Goal: Information Seeking & Learning: Learn about a topic

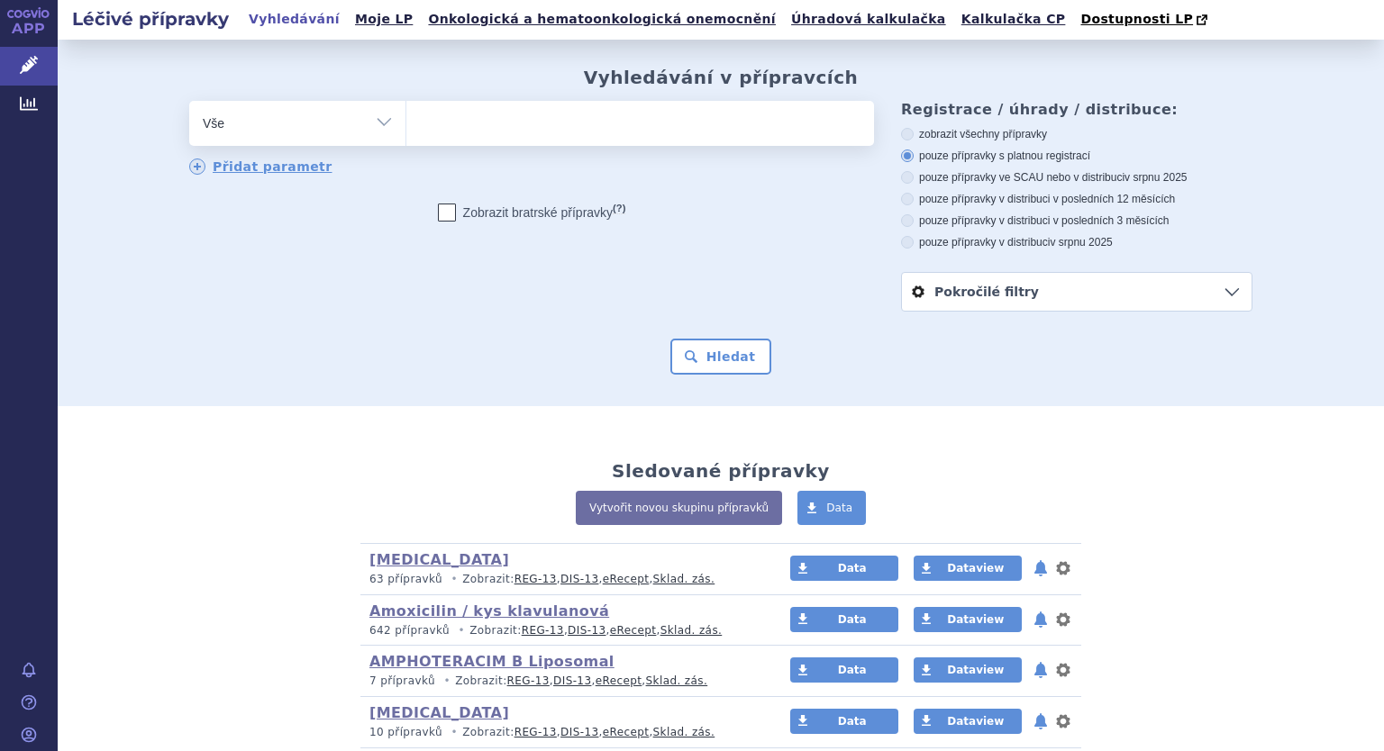
click at [841, 356] on div "Hledat" at bounding box center [720, 357] width 1063 height 36
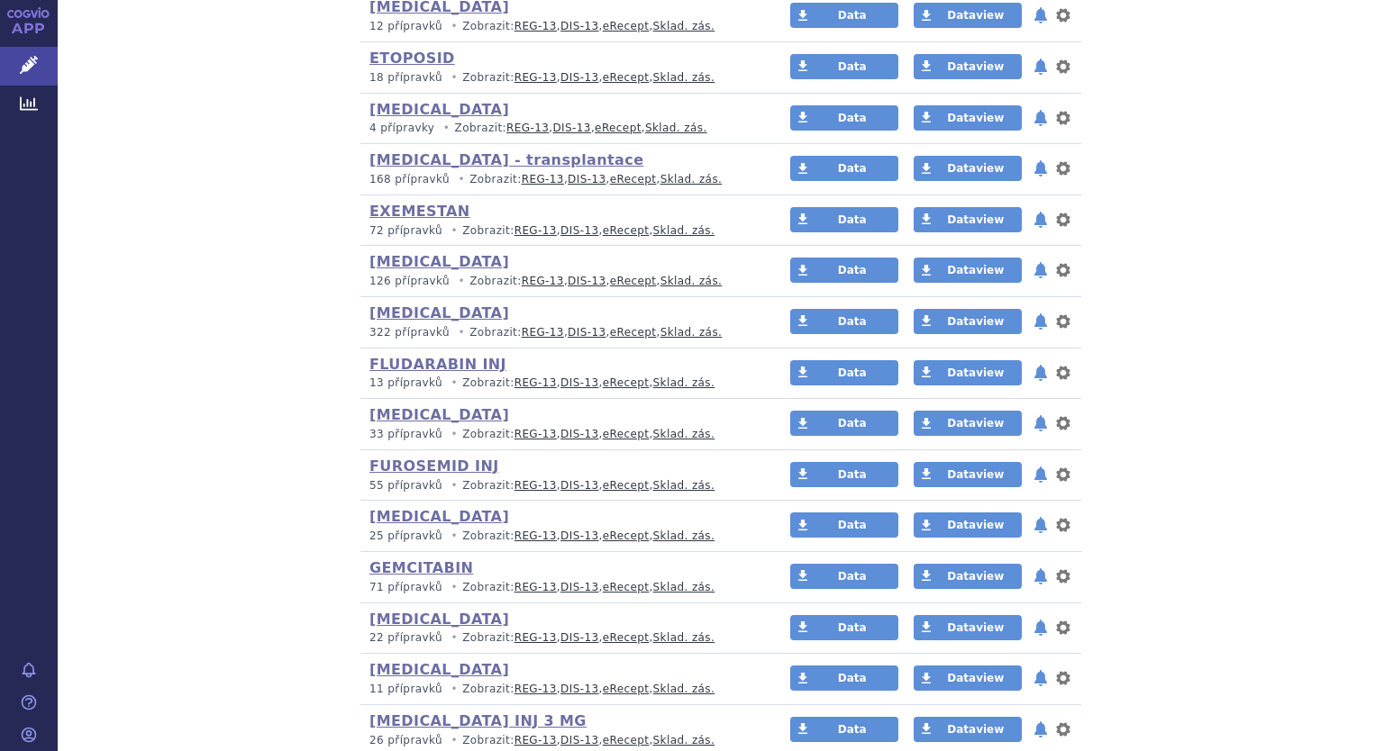
scroll to position [3423, 0]
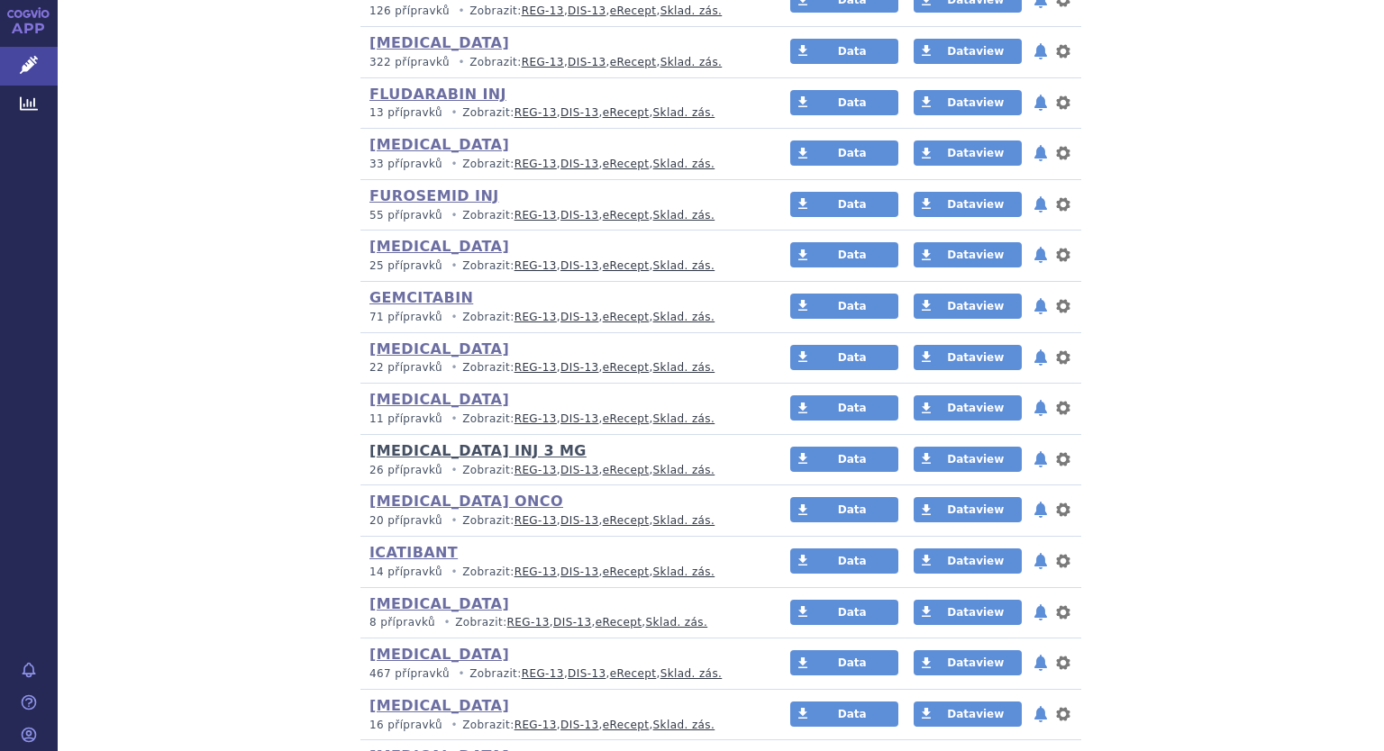
click at [427, 443] on link "[MEDICAL_DATA] INJ 3 MG" at bounding box center [477, 450] width 217 height 17
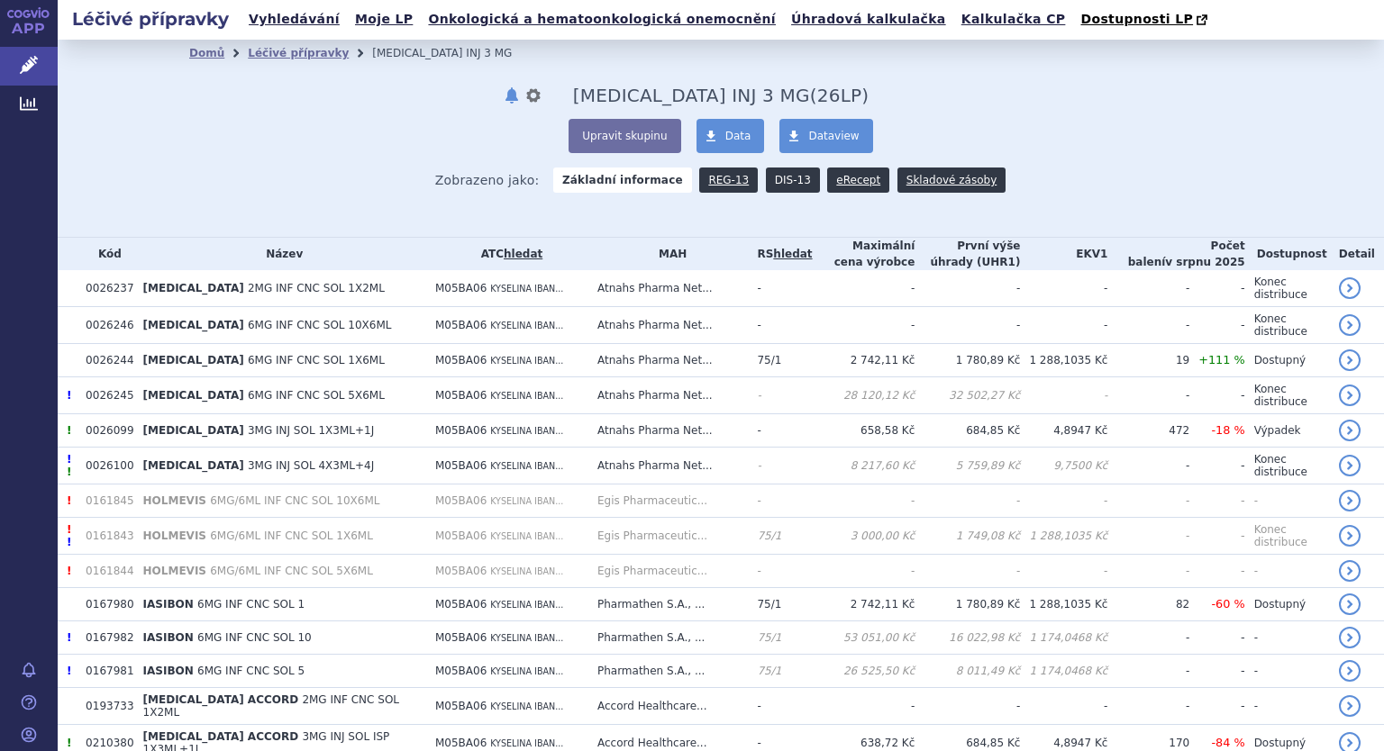
click at [777, 183] on link "DIS-13" at bounding box center [793, 180] width 54 height 25
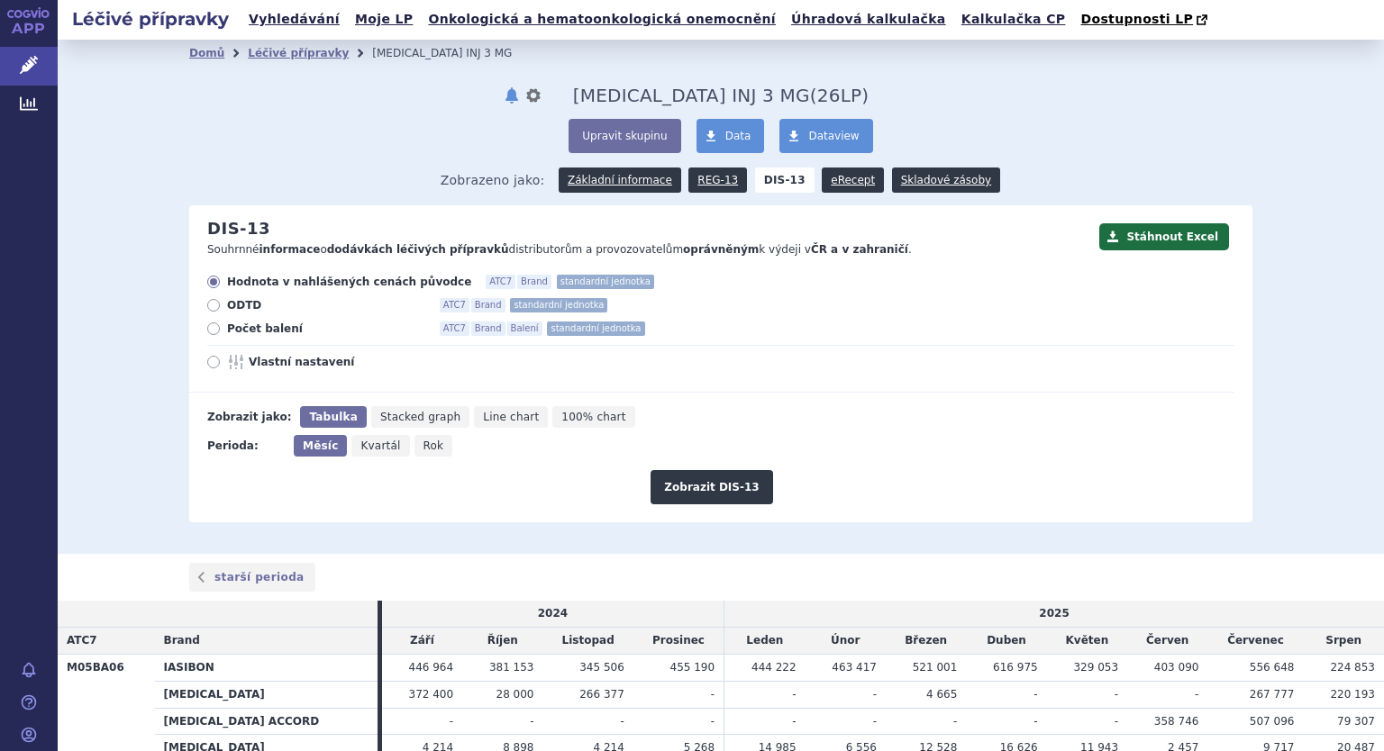
click at [210, 331] on icon at bounding box center [213, 329] width 13 height 13
click at [210, 331] on input "Počet balení ATC7 Brand Balení standardní jednotka" at bounding box center [215, 331] width 12 height 12
radio input "true"
click at [207, 358] on icon at bounding box center [213, 362] width 13 height 13
click at [209, 359] on input "Vlastní nastavení" at bounding box center [215, 365] width 12 height 12
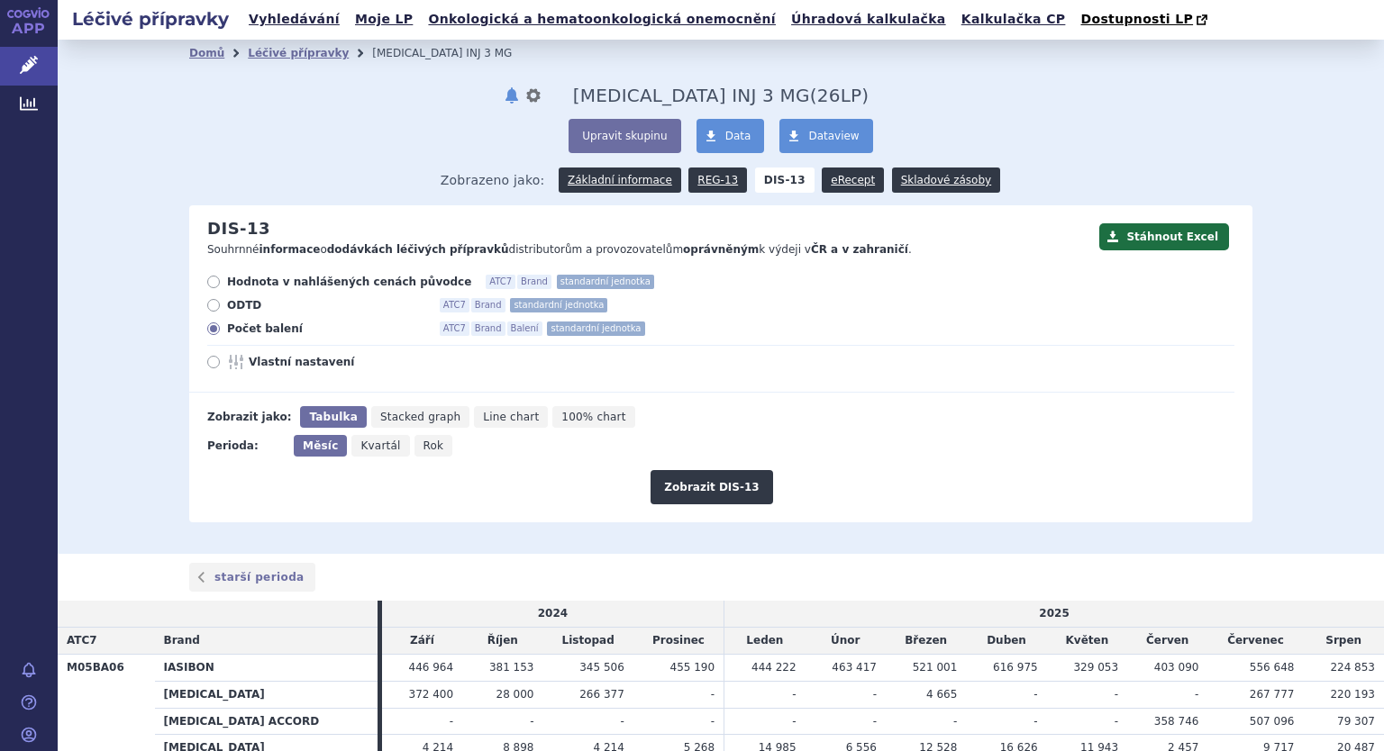
radio input "true"
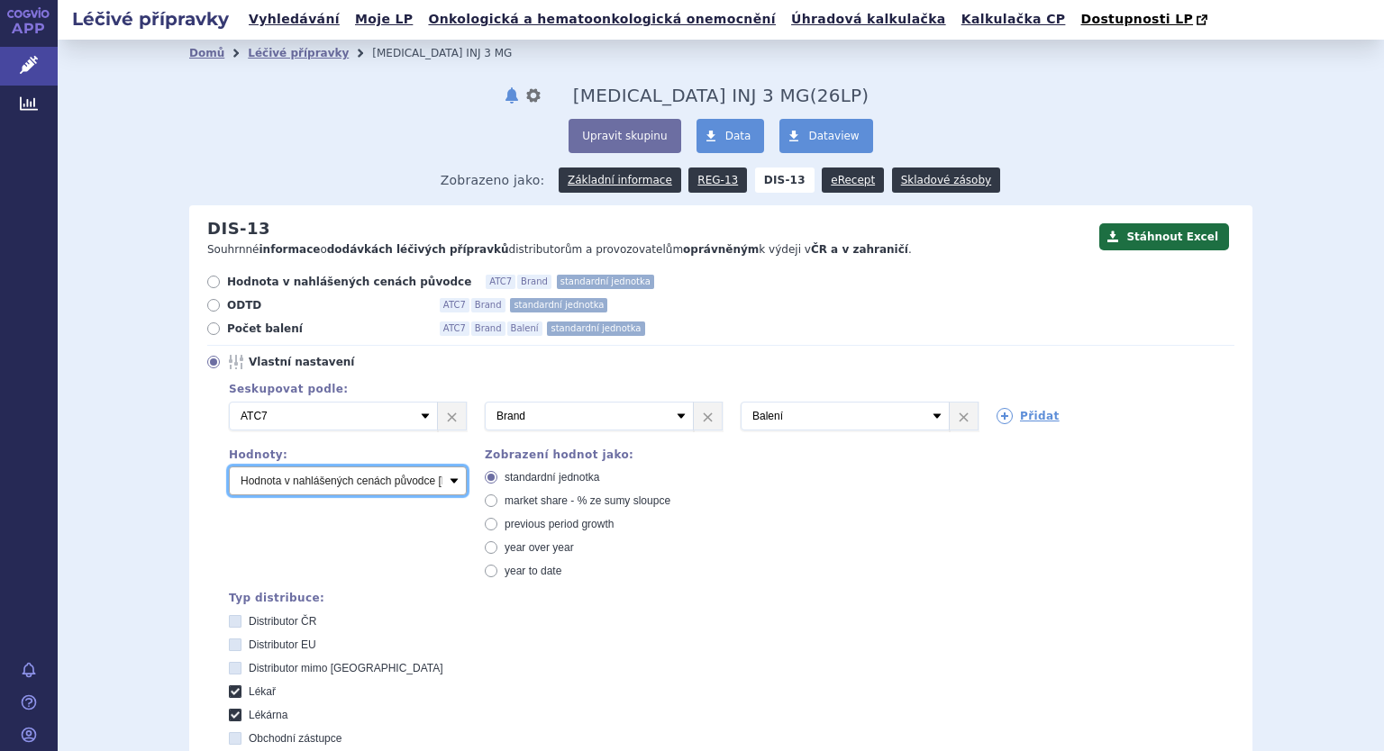
click at [299, 483] on select "Počet balení Hodnota v nahlášených cenách původce [DIS-13] Hodnota v maximálníc…" at bounding box center [348, 481] width 238 height 29
select select "packages"
click at [229, 468] on select "Počet balení Hodnota v nahlášených cenách původce [DIS-13] Hodnota v maximálníc…" at bounding box center [348, 481] width 238 height 29
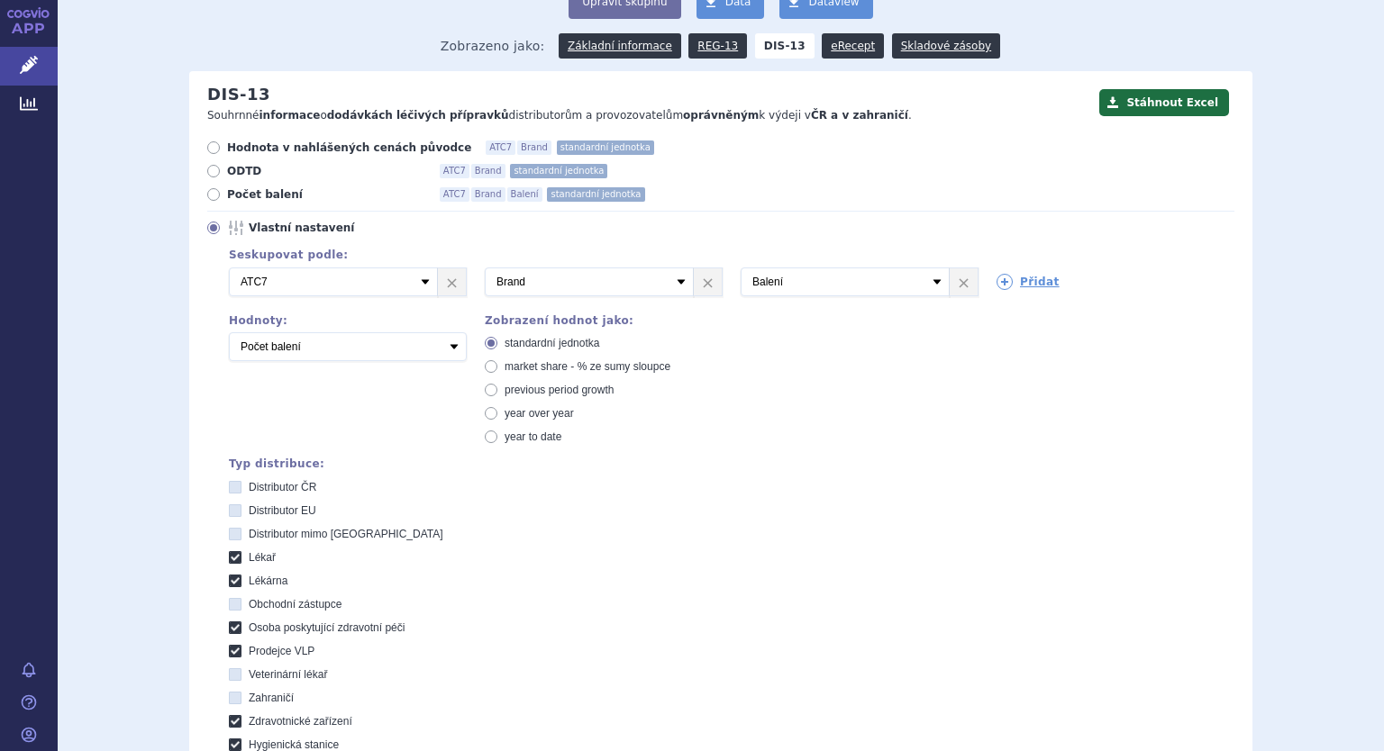
scroll to position [450, 0]
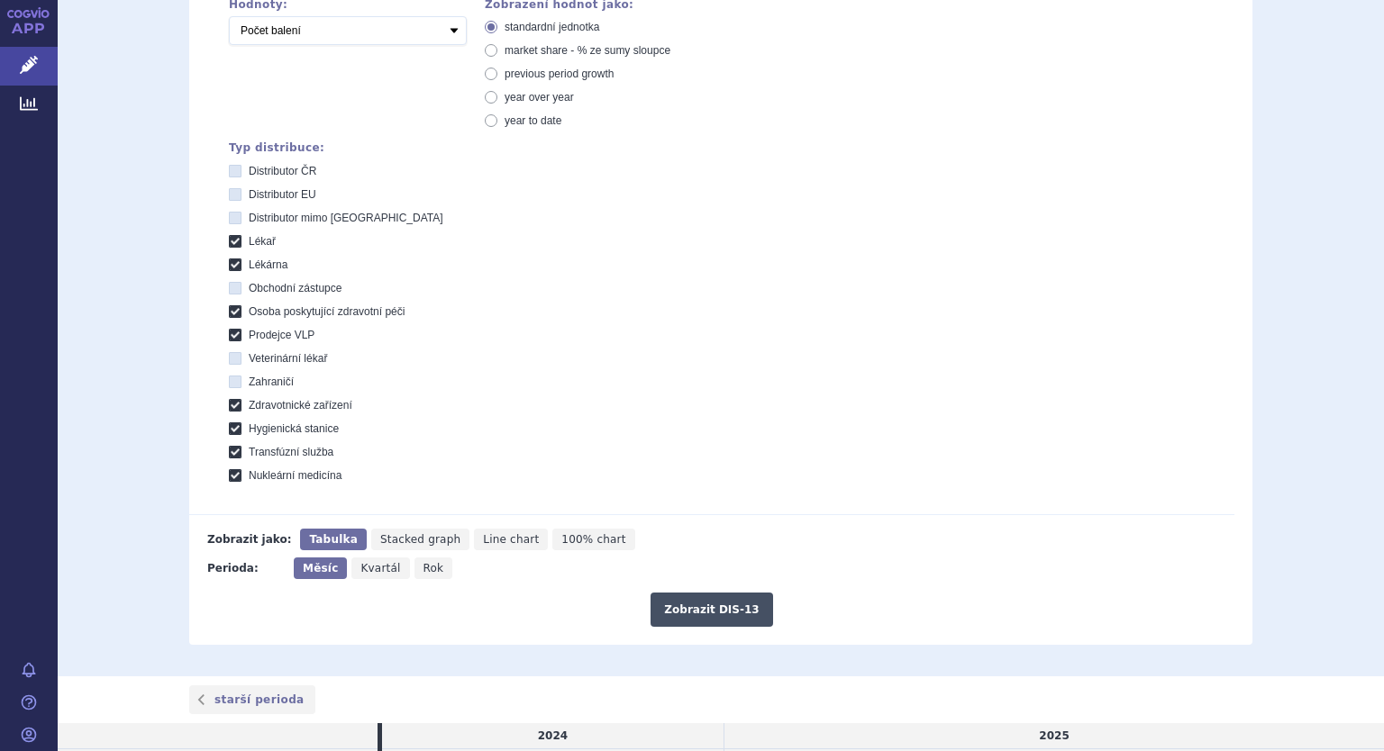
click at [706, 609] on button "Zobrazit DIS-13" at bounding box center [711, 610] width 122 height 34
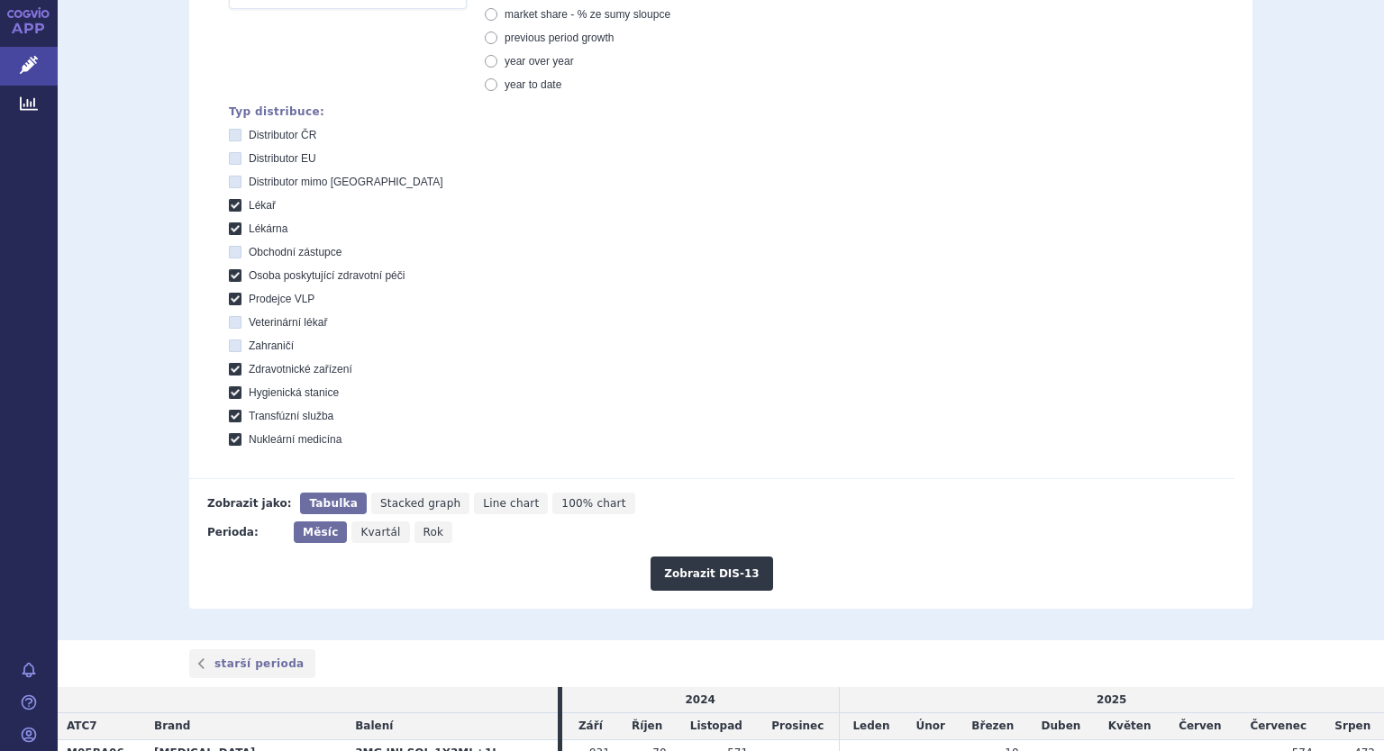
scroll to position [232, 0]
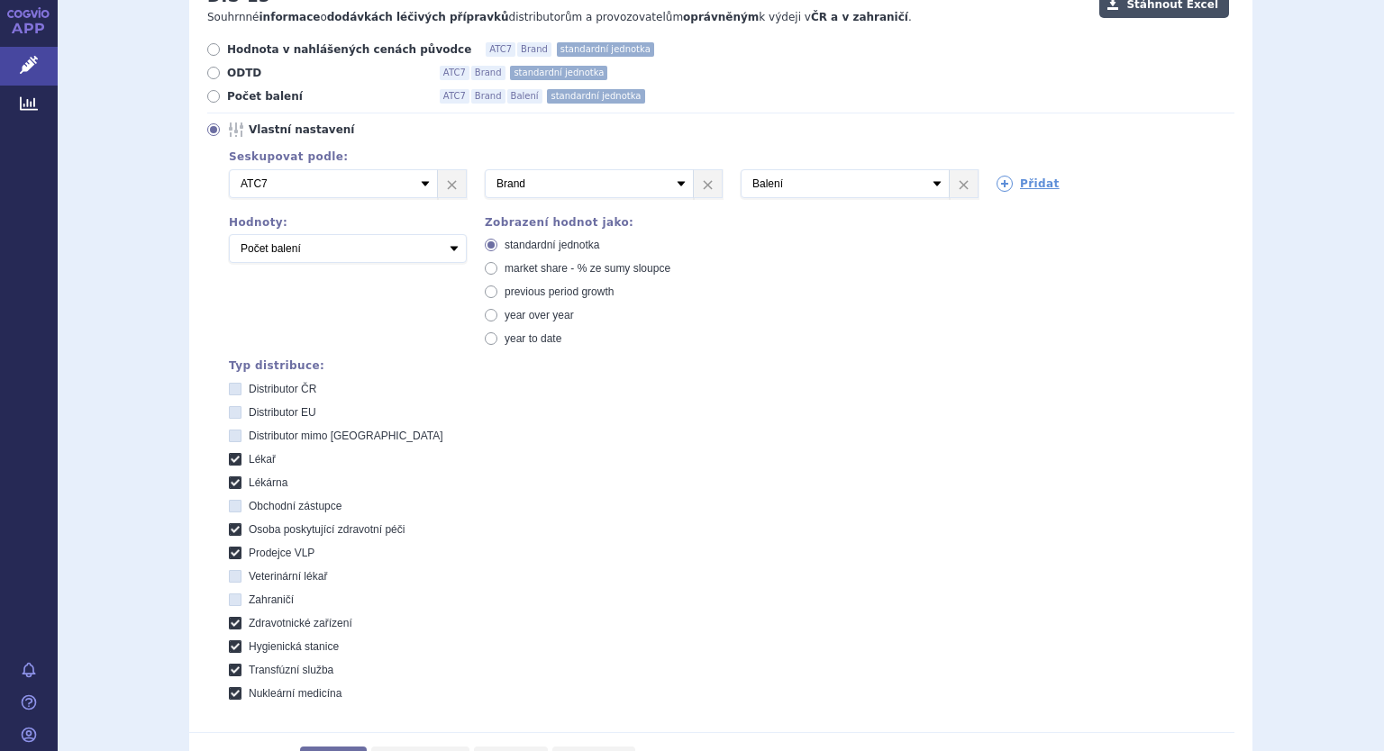
click at [1149, 8] on button "Stáhnout Excel" at bounding box center [1164, 4] width 130 height 27
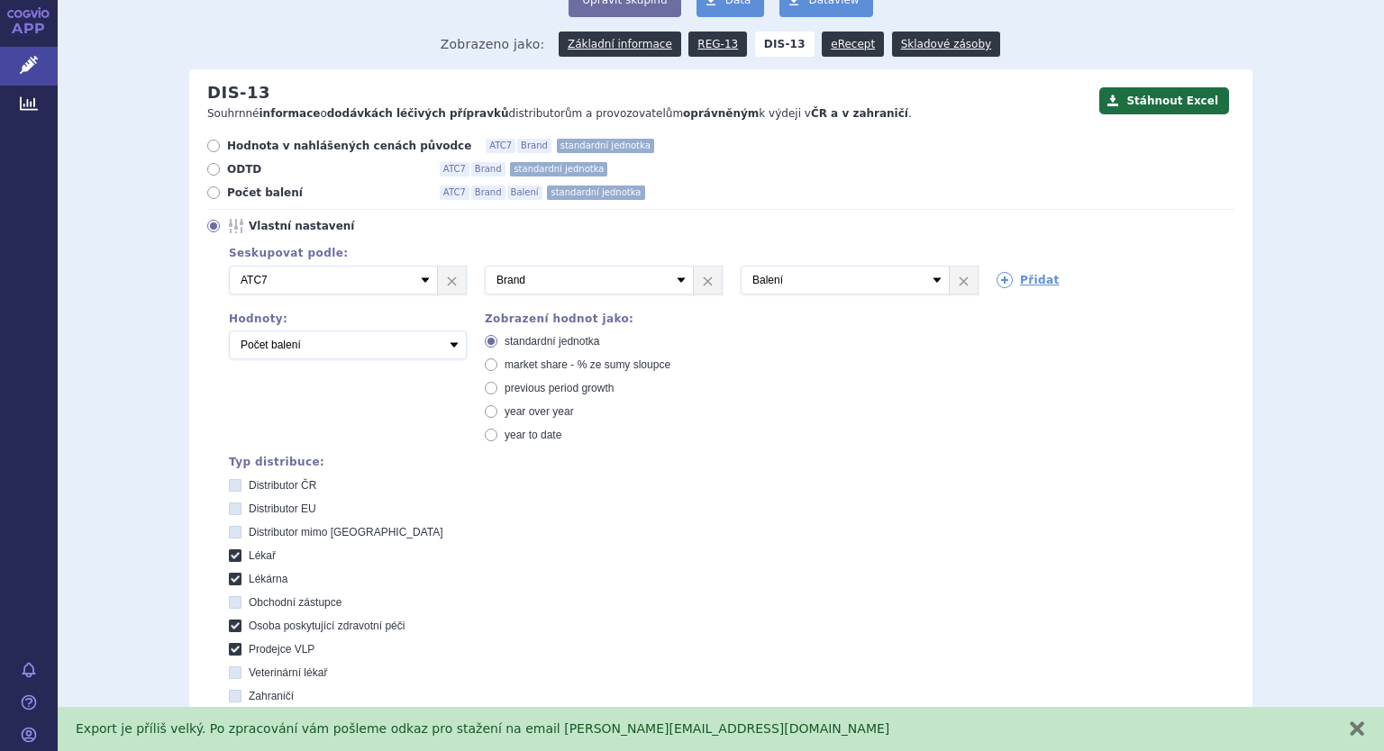
scroll to position [0, 0]
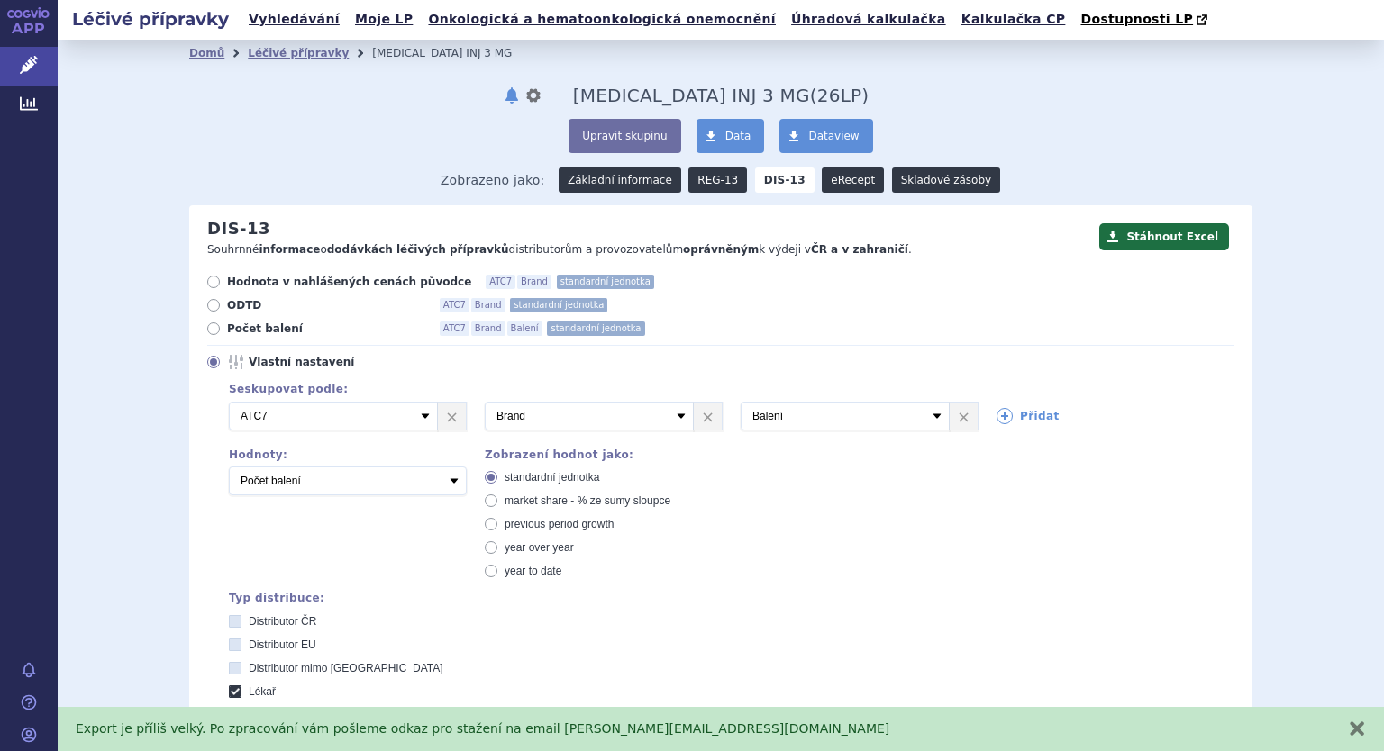
click at [701, 181] on link "REG-13" at bounding box center [717, 180] width 59 height 25
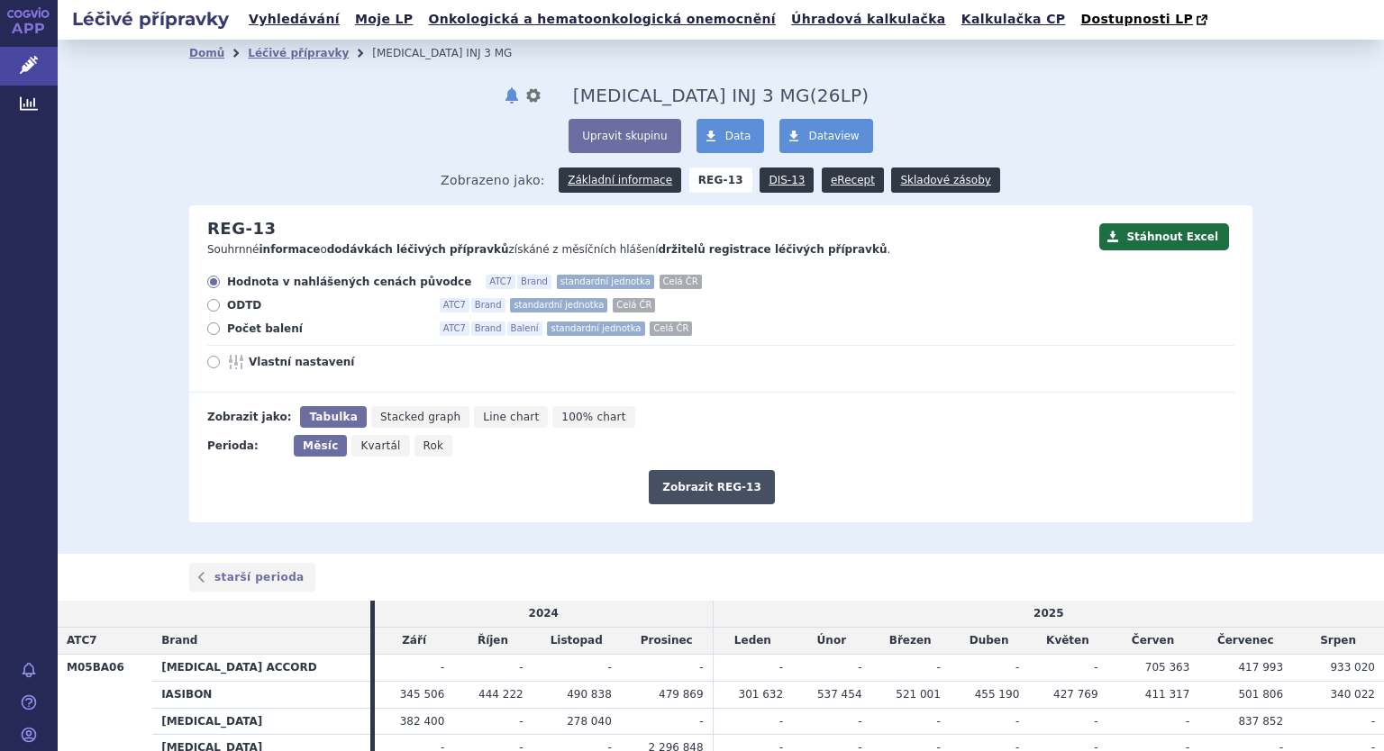
click at [696, 487] on button "Zobrazit REG-13" at bounding box center [712, 487] width 126 height 34
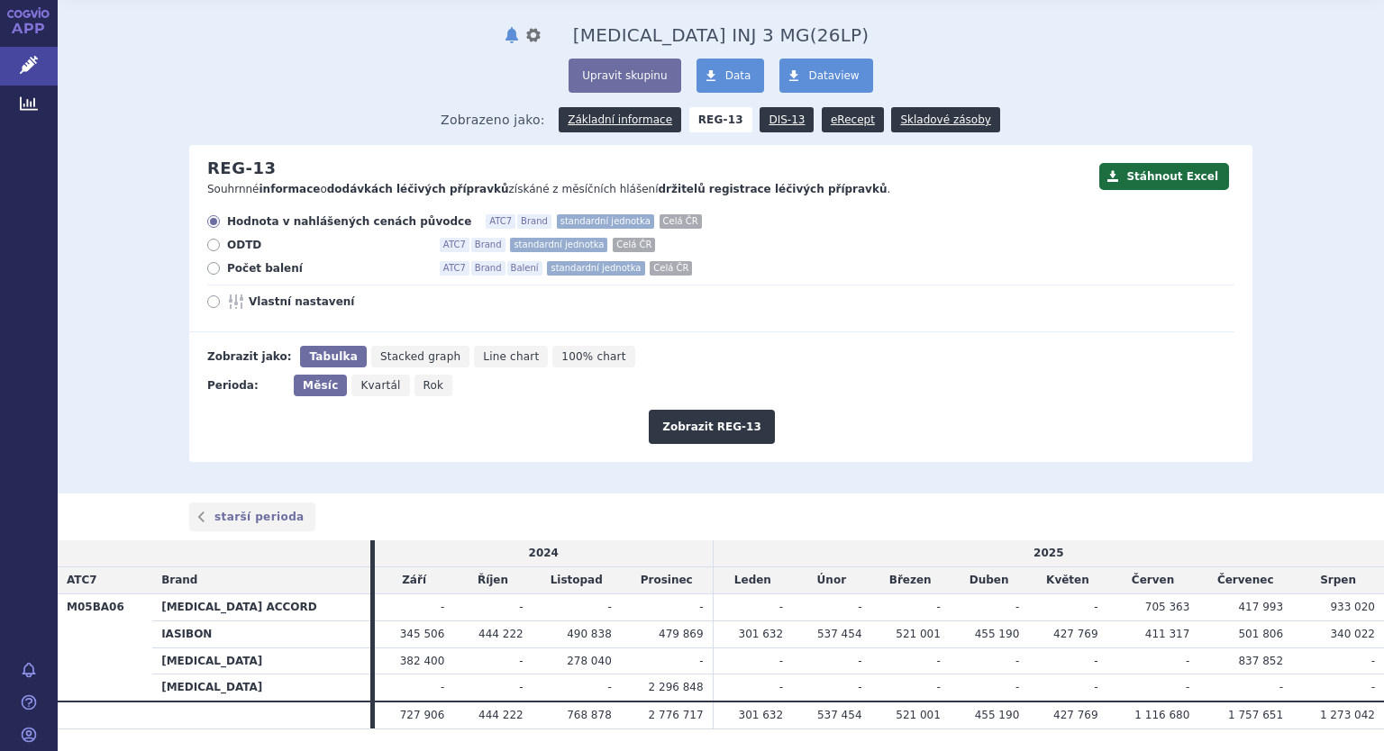
scroll to position [90, 0]
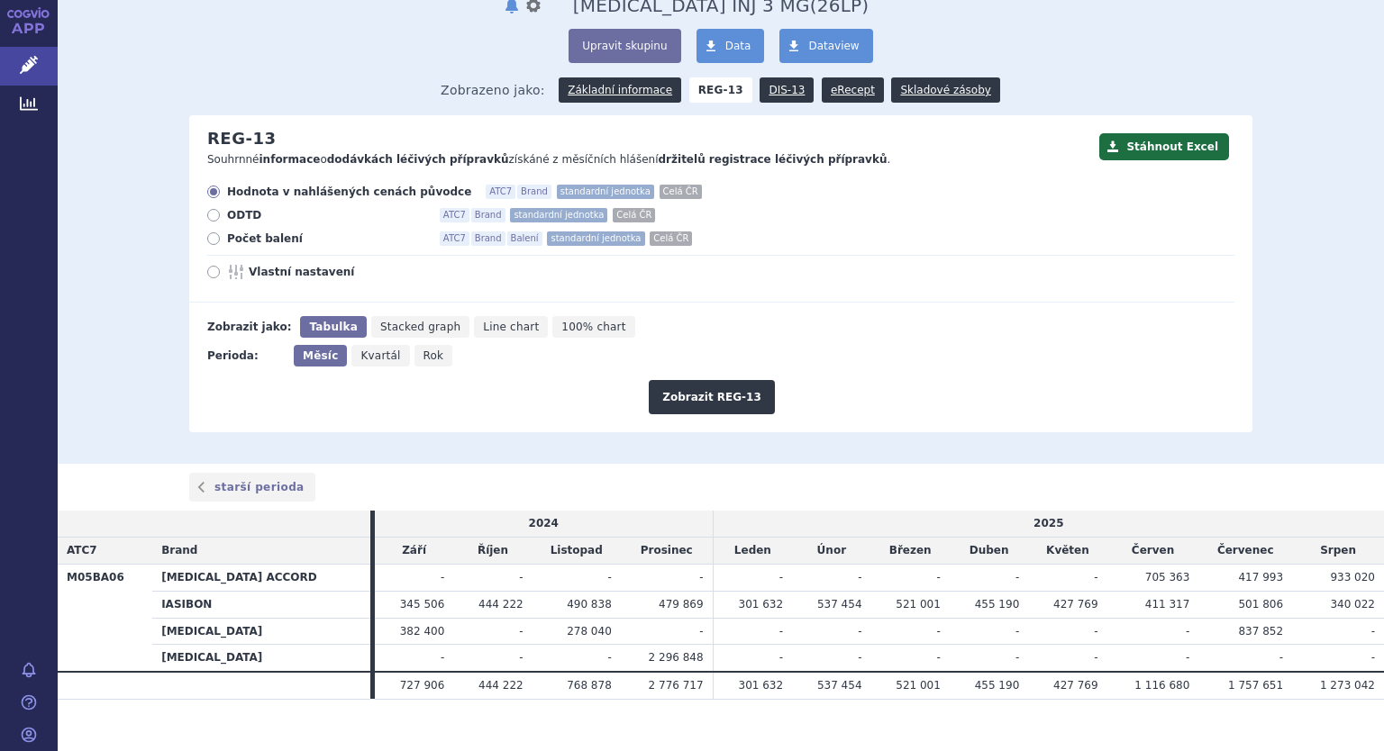
click at [472, 483] on div "starší perioda" at bounding box center [720, 487] width 1135 height 29
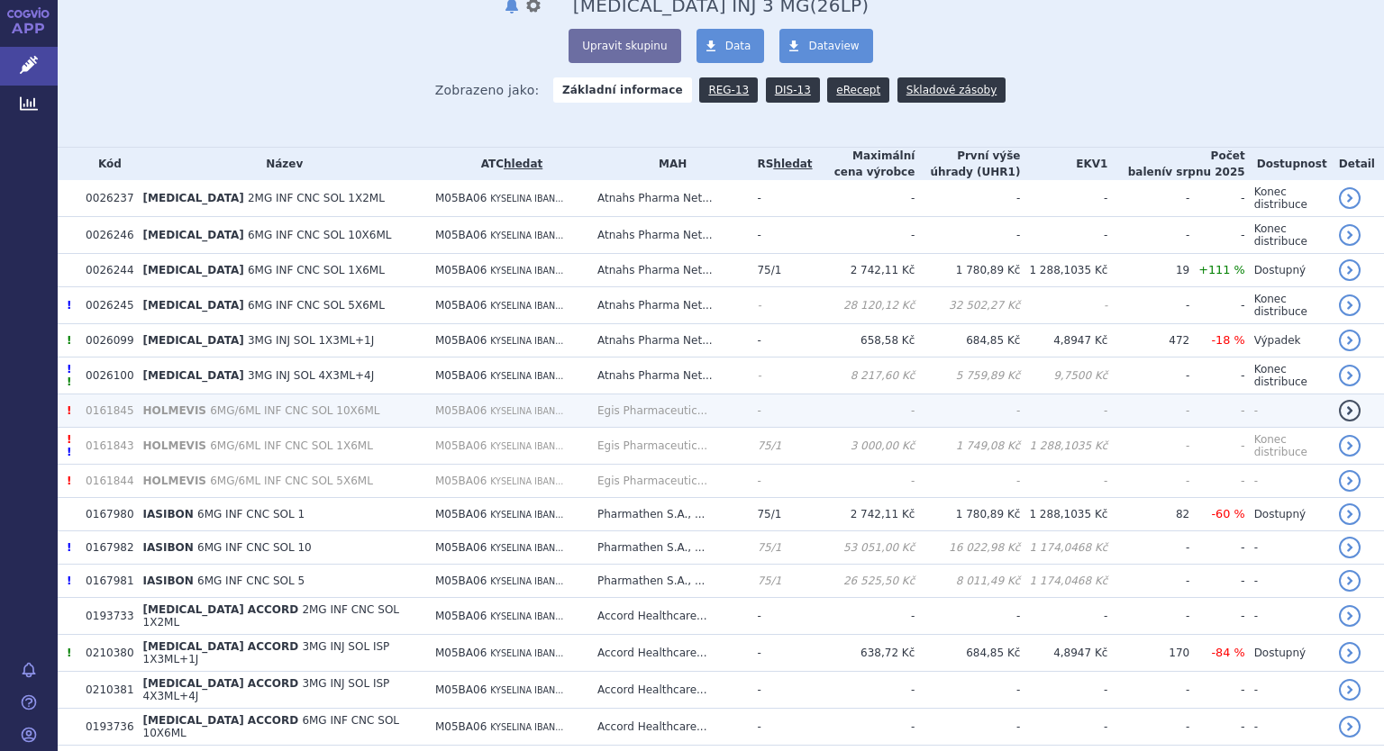
scroll to position [90, 0]
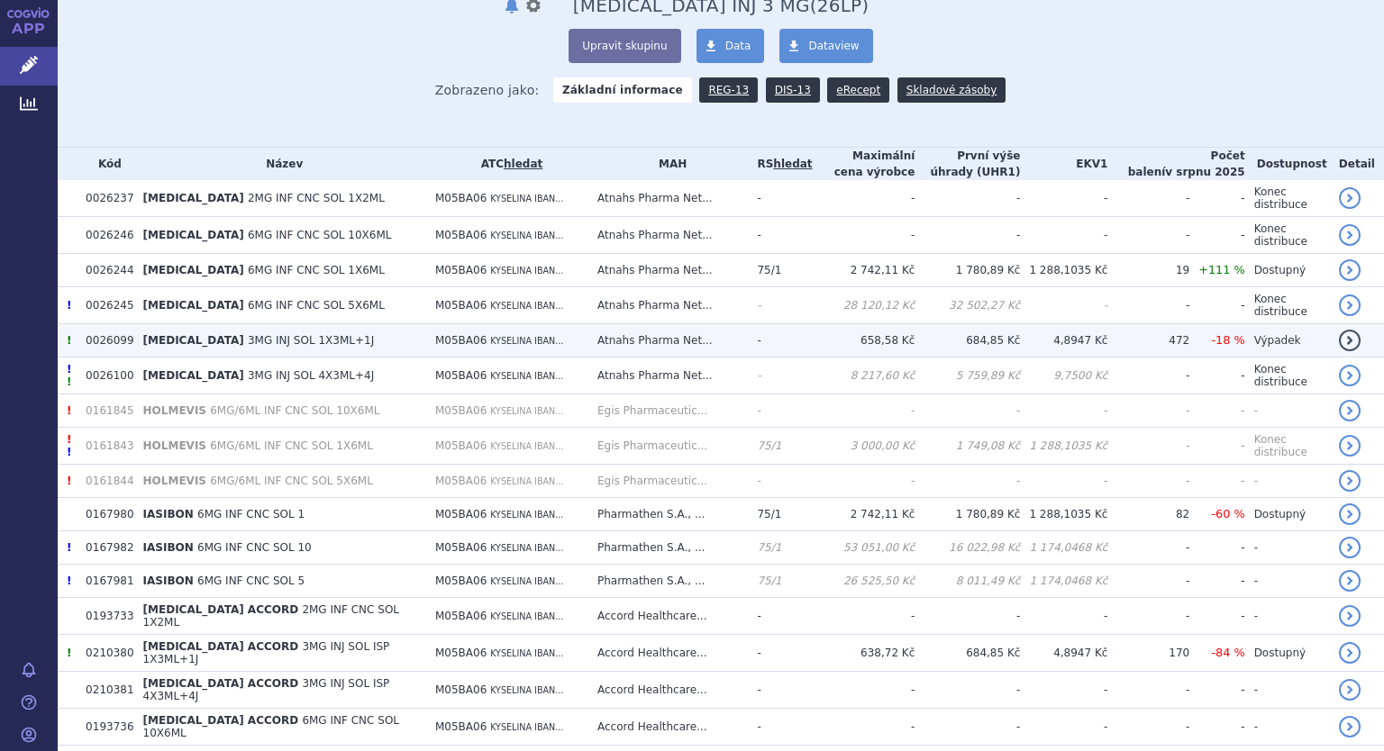
click at [248, 334] on span "3MG INJ SOL 1X3ML+1J" at bounding box center [311, 340] width 126 height 13
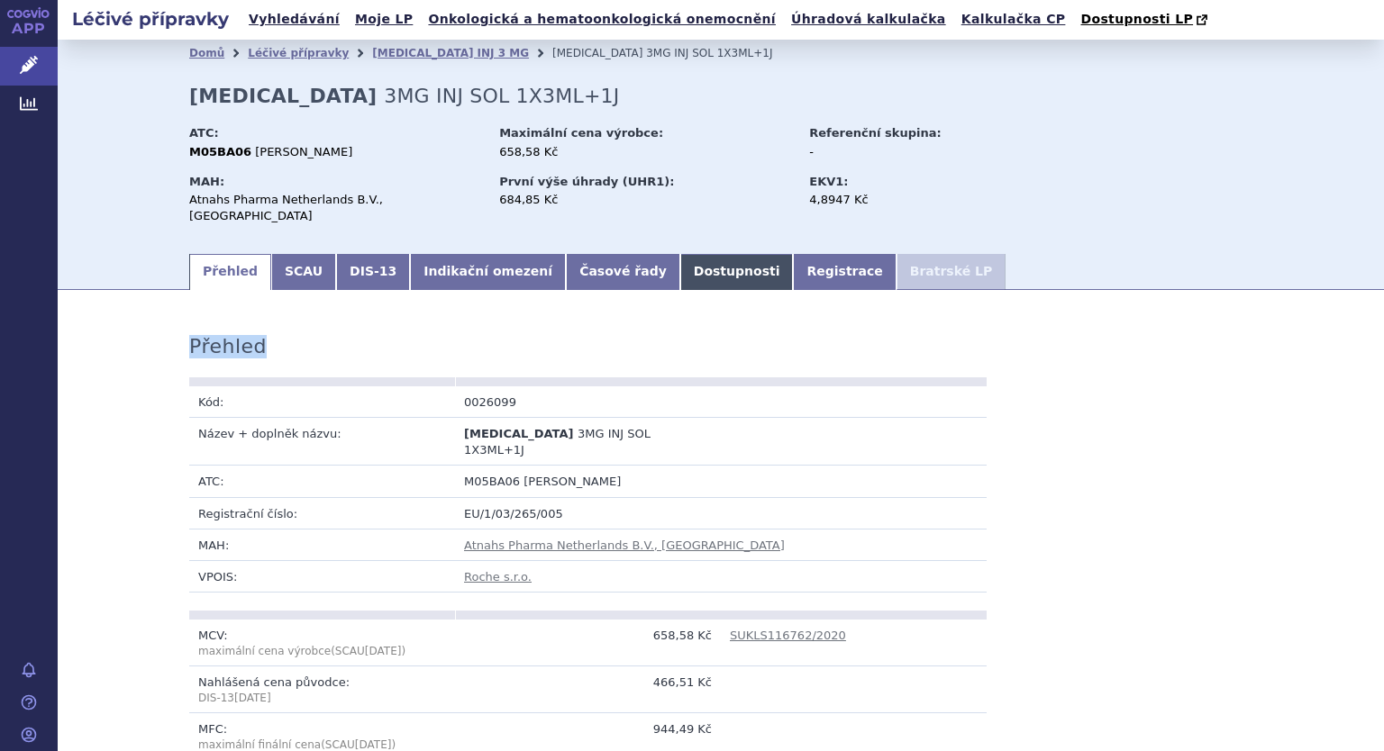
click at [680, 261] on link "Dostupnosti" at bounding box center [737, 272] width 114 height 36
